Goal: Ask a question: Seek information or help from site administrators or community

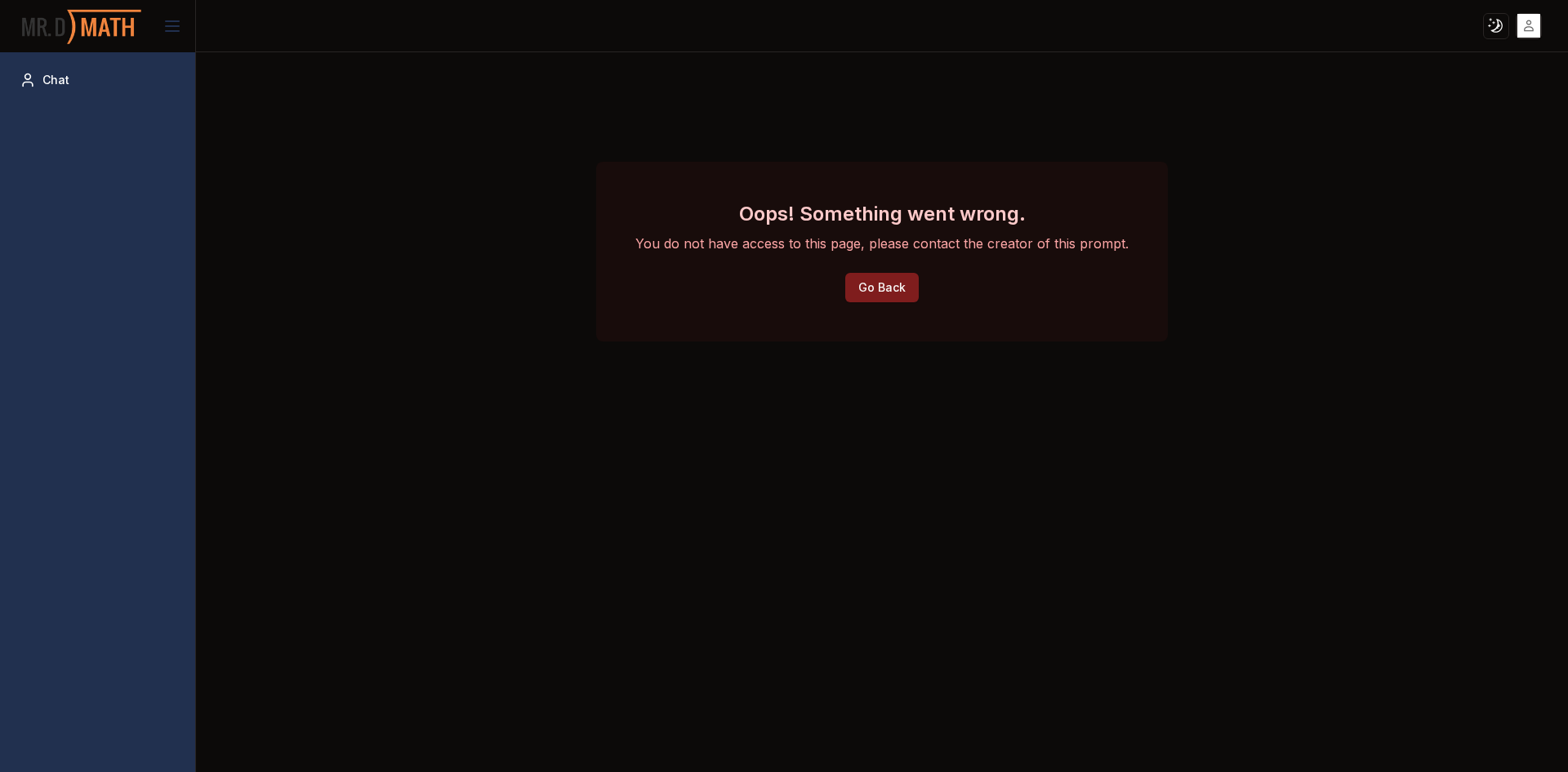
click at [1538, 23] on html "Toggle theme Toggle user menu Chat Oops! Something went wrong. You do not have …" at bounding box center [784, 386] width 1568 height 772
click at [1536, 23] on html "Toggle theme Toggle user menu Chat Oops! Something went wrong. You do not have …" at bounding box center [784, 386] width 1568 height 772
click at [47, 84] on span "Chat" at bounding box center [55, 80] width 27 height 17
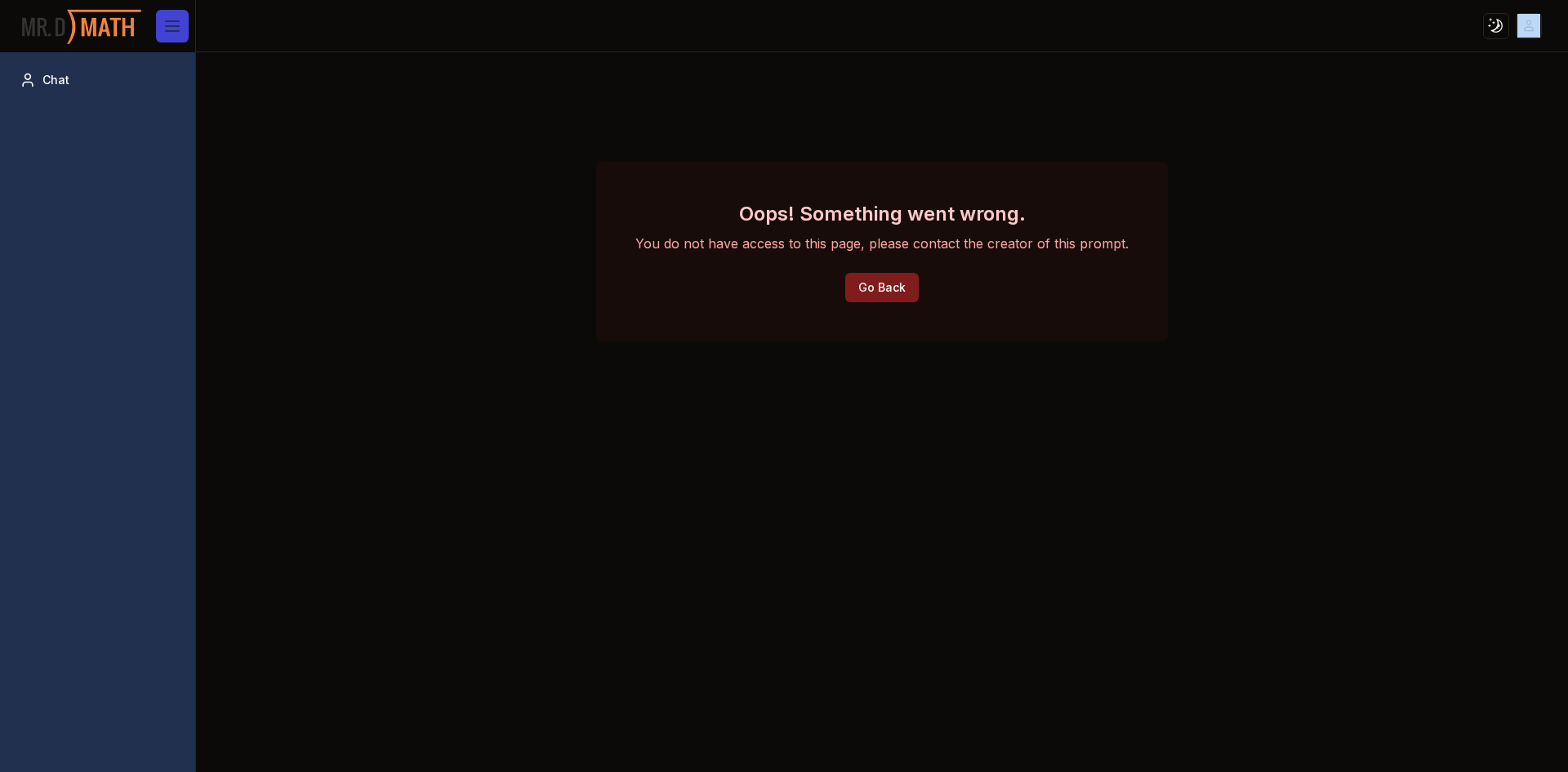
click at [166, 30] on icon at bounding box center [172, 27] width 20 height 20
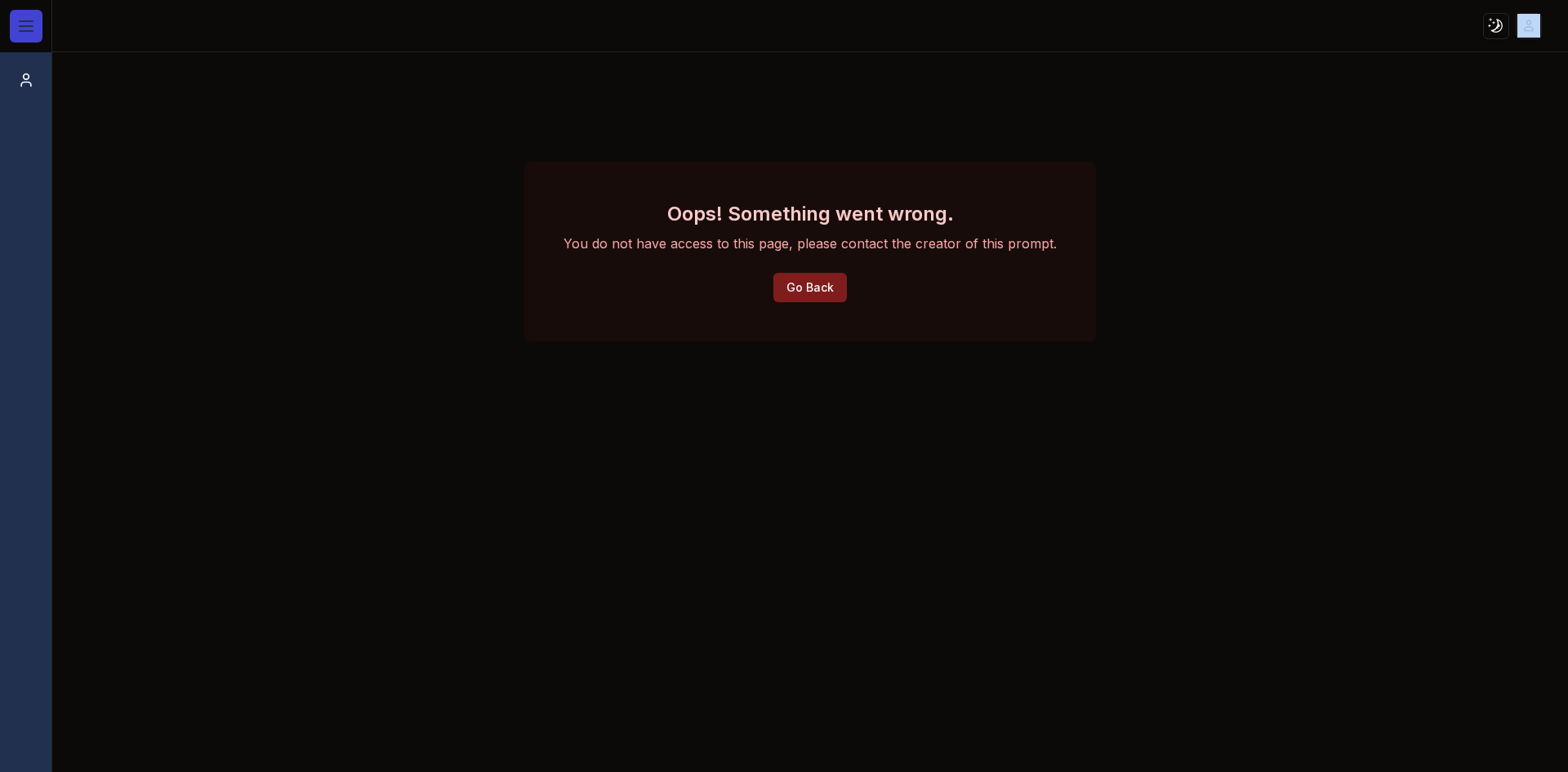
click at [17, 26] on icon at bounding box center [27, 27] width 20 height 20
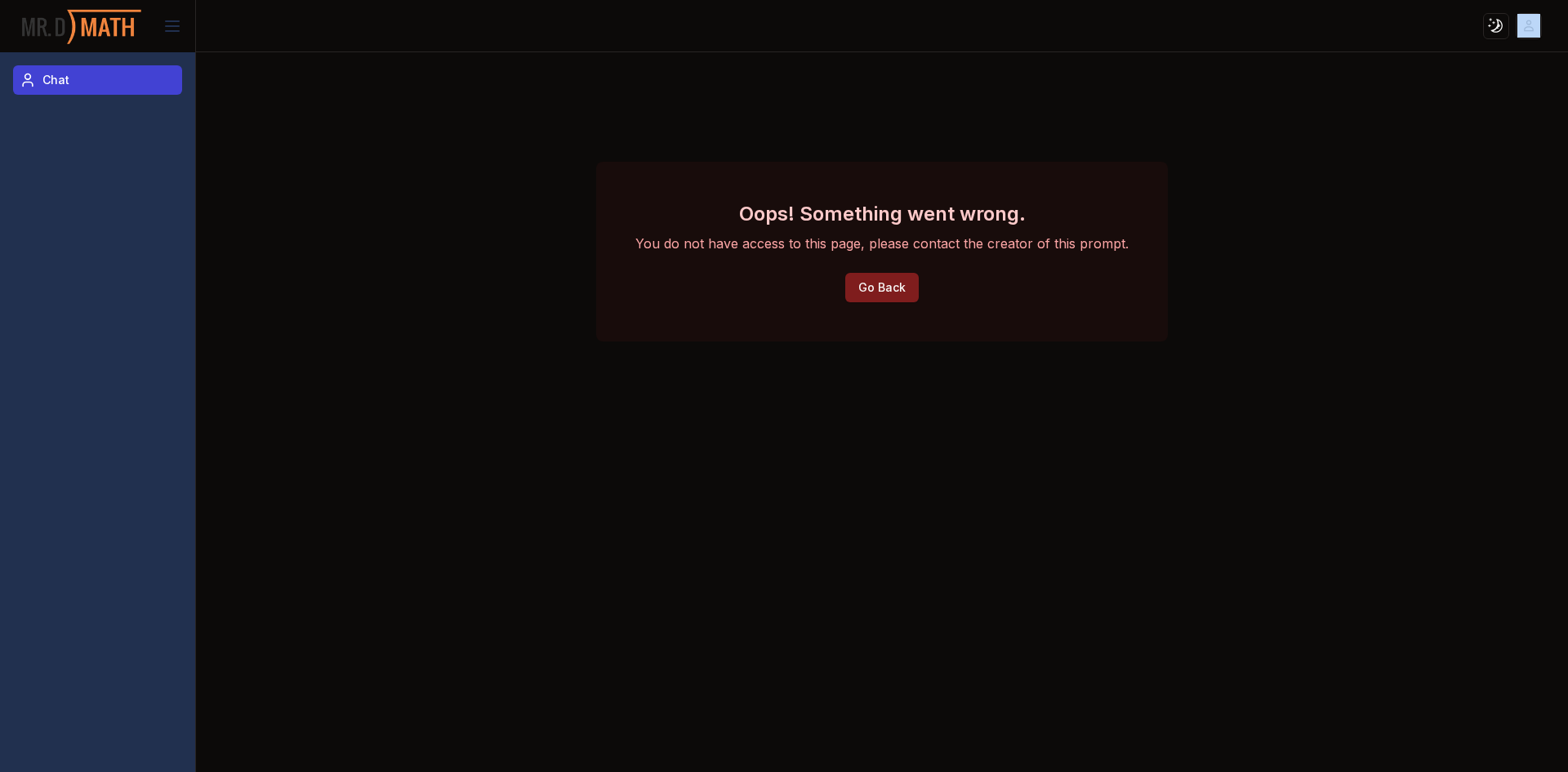
click at [60, 89] on link "Chat" at bounding box center [97, 80] width 169 height 30
click at [705, 417] on div "Oops! Something went wrong. You do not have access to this page, please contact…" at bounding box center [882, 251] width 1303 height 386
click at [1245, 304] on div "Oops! Something went wrong. You do not have access to this page, please contact…" at bounding box center [882, 251] width 1303 height 386
